Goal: Transaction & Acquisition: Purchase product/service

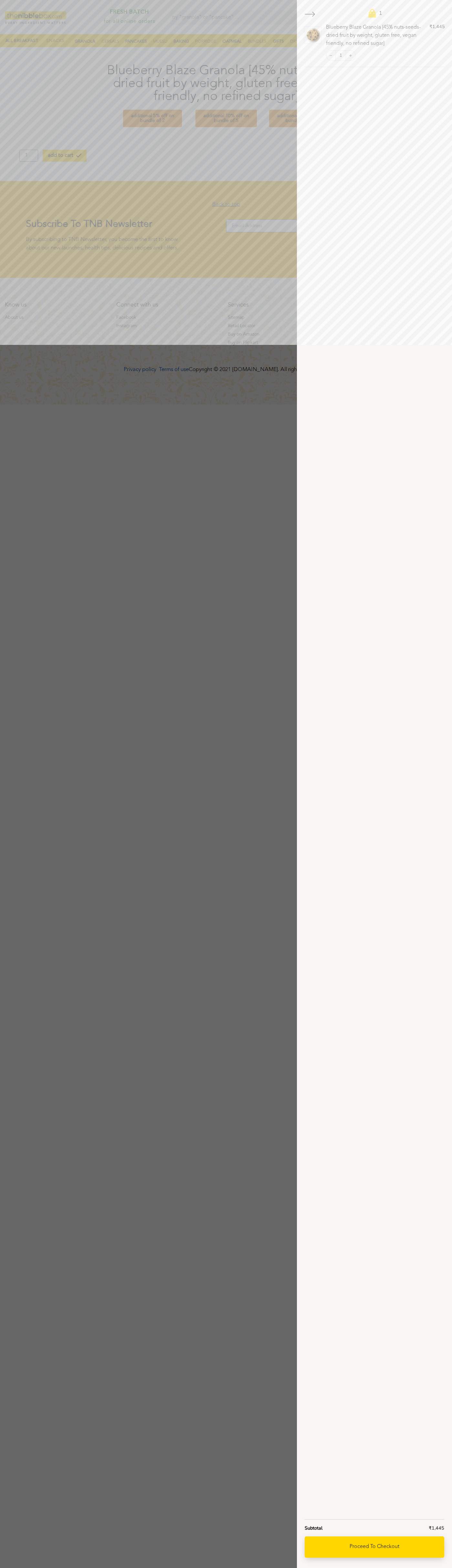
click at [374, 1547] on link "Proceed to checkout" at bounding box center [374, 1547] width 139 height 21
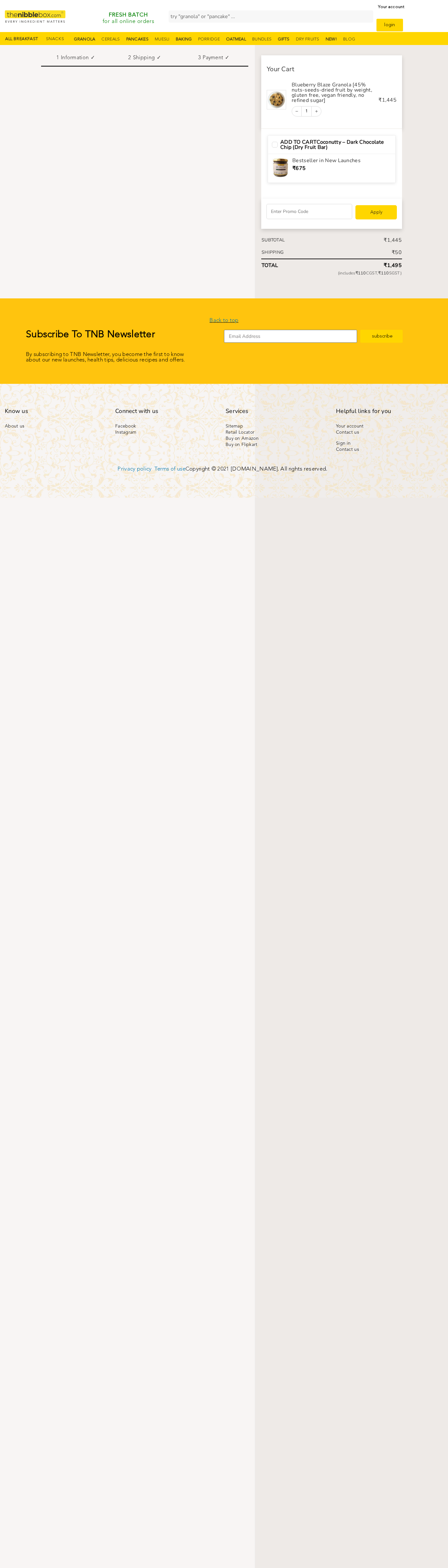
select select "IN"
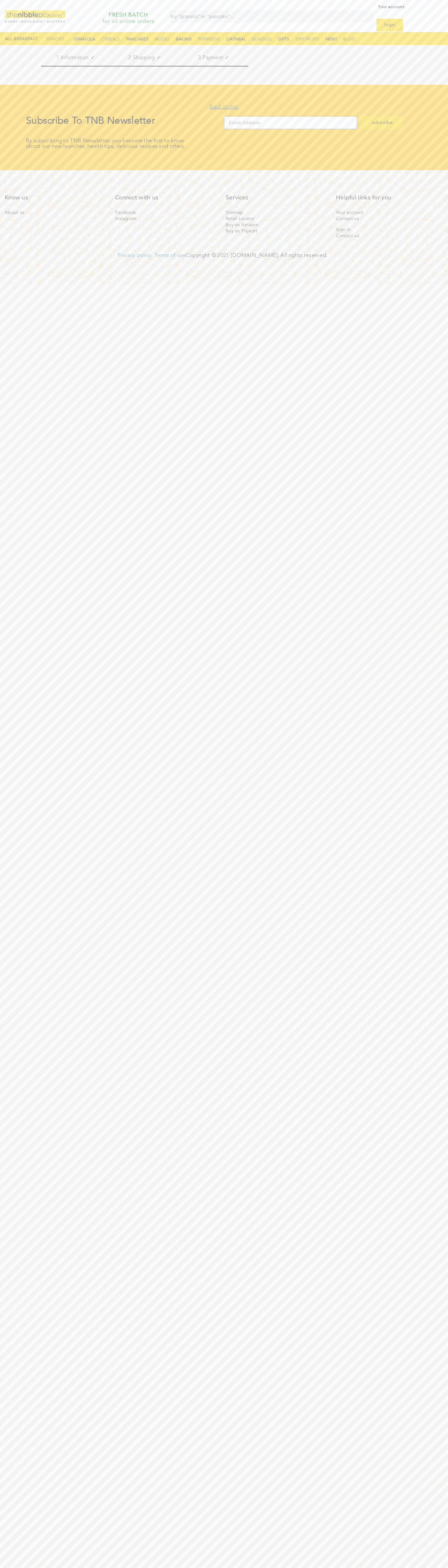
scroll to position [0, 23]
type input "[EMAIL_ADDRESS][DOMAIN_NAME]"
type input "Kaur"
type input "Sneha"
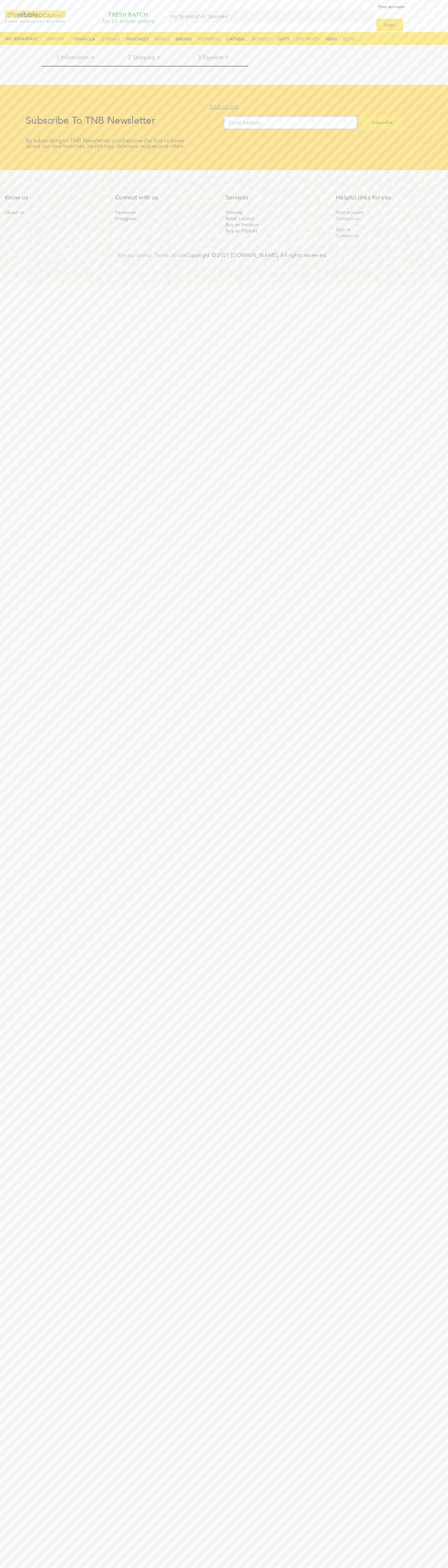
type input "[PERSON_NAME]"
type input "Unitech Signature Tower-II, [GEOGRAPHIC_DATA], Sector-15, Part-[GEOGRAPHIC_DATA…"
type input "First floor"
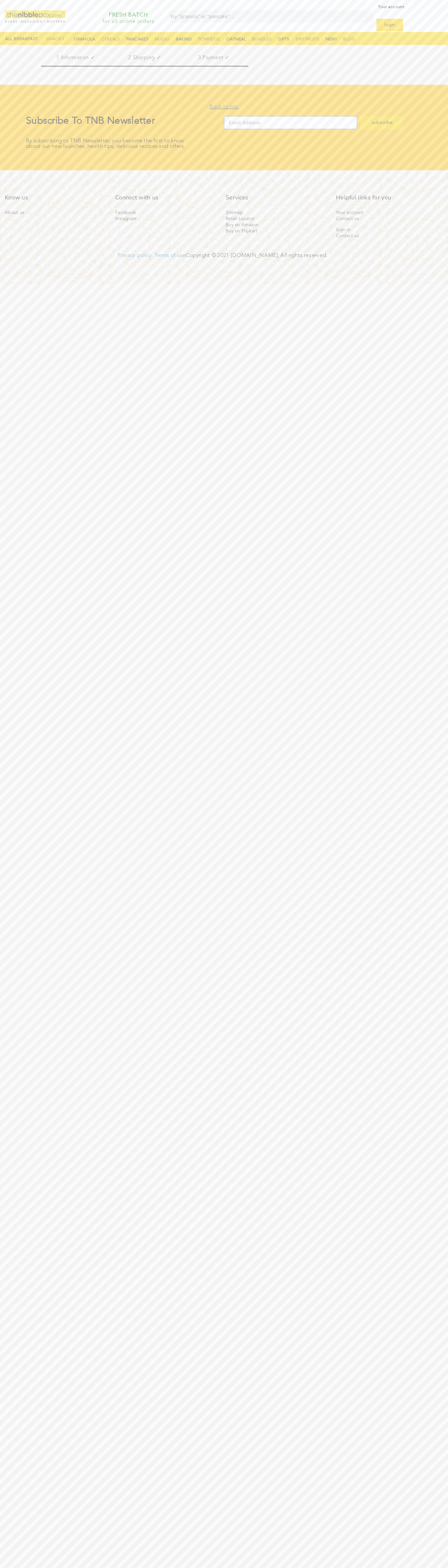
type input "122001"
select select "HR"
type input "gurgaon"
type input "08067218000"
type input "[EMAIL_ADDRESS][DOMAIN_NAME]"
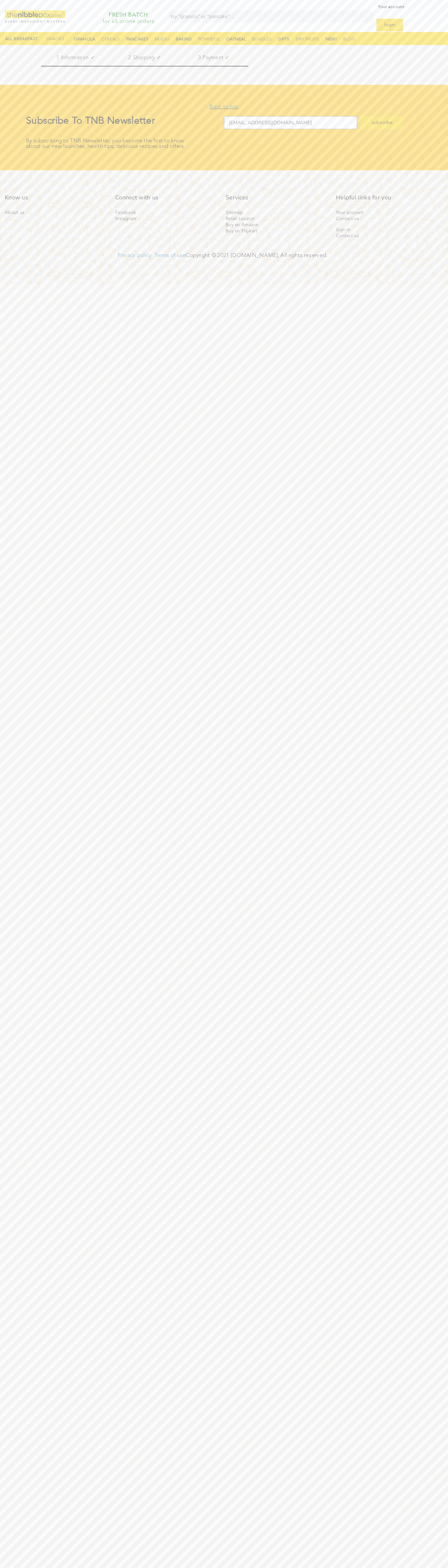
type input "[PERSON_NAME]"
click at [0, 0] on span "Continue to payment" at bounding box center [0, 0] width 0 height 0
type input "Kaur"
type input "Sneha"
type input "[PERSON_NAME]"
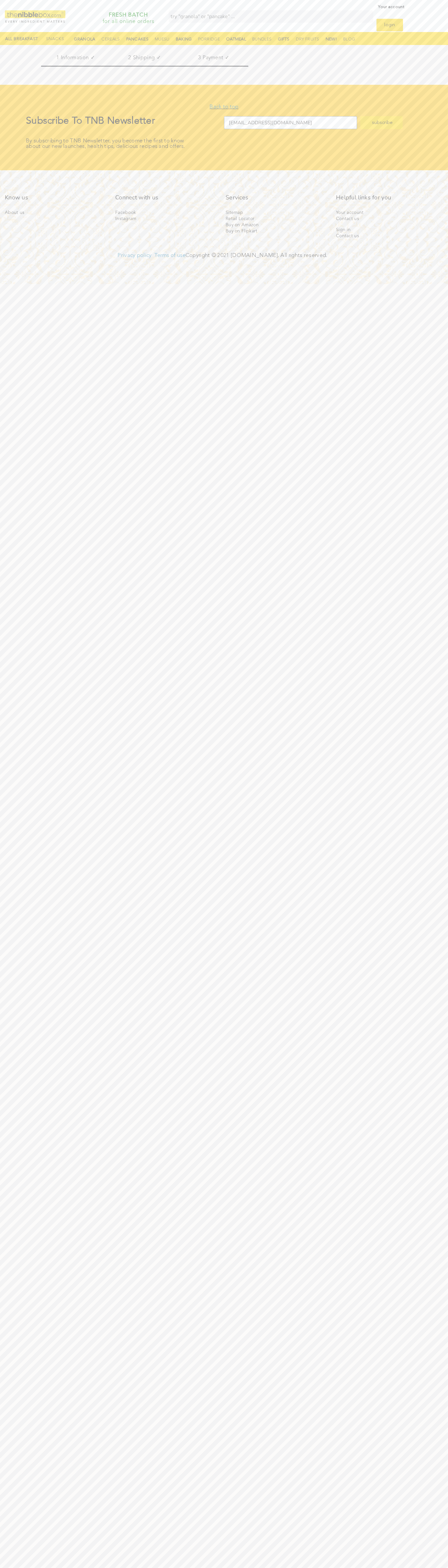
scroll to position [0, 85]
type input "Unitech Signature Tower-II, [GEOGRAPHIC_DATA], Sector-15, Part-[GEOGRAPHIC_DATA…"
type input "First floor"
type input "[PERSON_NAME]"
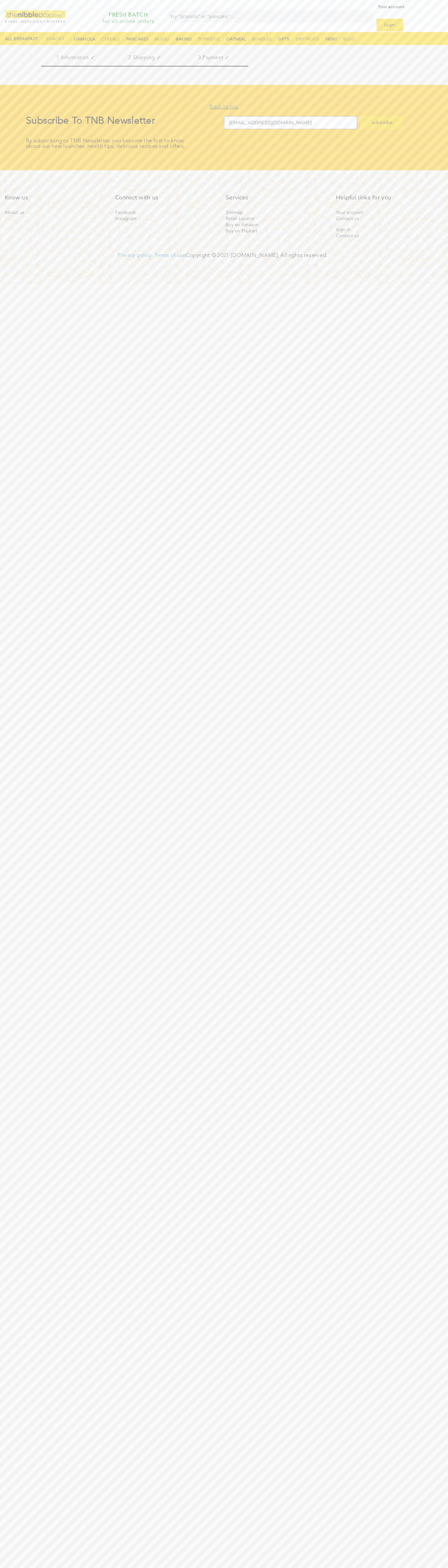
click at [0, 0] on span "Continue to payment" at bounding box center [0, 0] width 0 height 0
click at [0, 0] on link "Continue to shipping" at bounding box center [0, 0] width 0 height 0
